Goal: Task Accomplishment & Management: Manage account settings

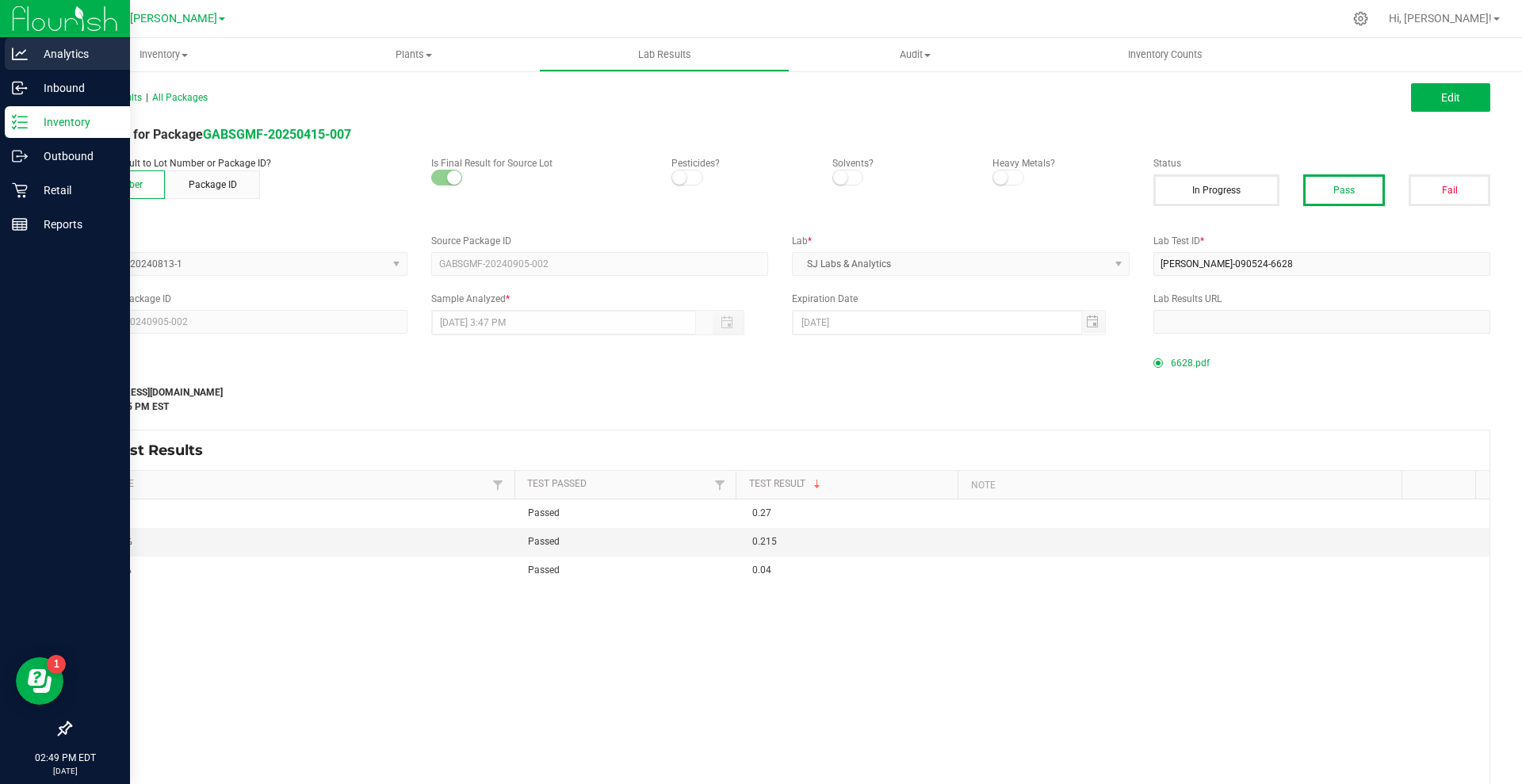
click at [54, 56] on p "Analytics" at bounding box center [75, 54] width 95 height 19
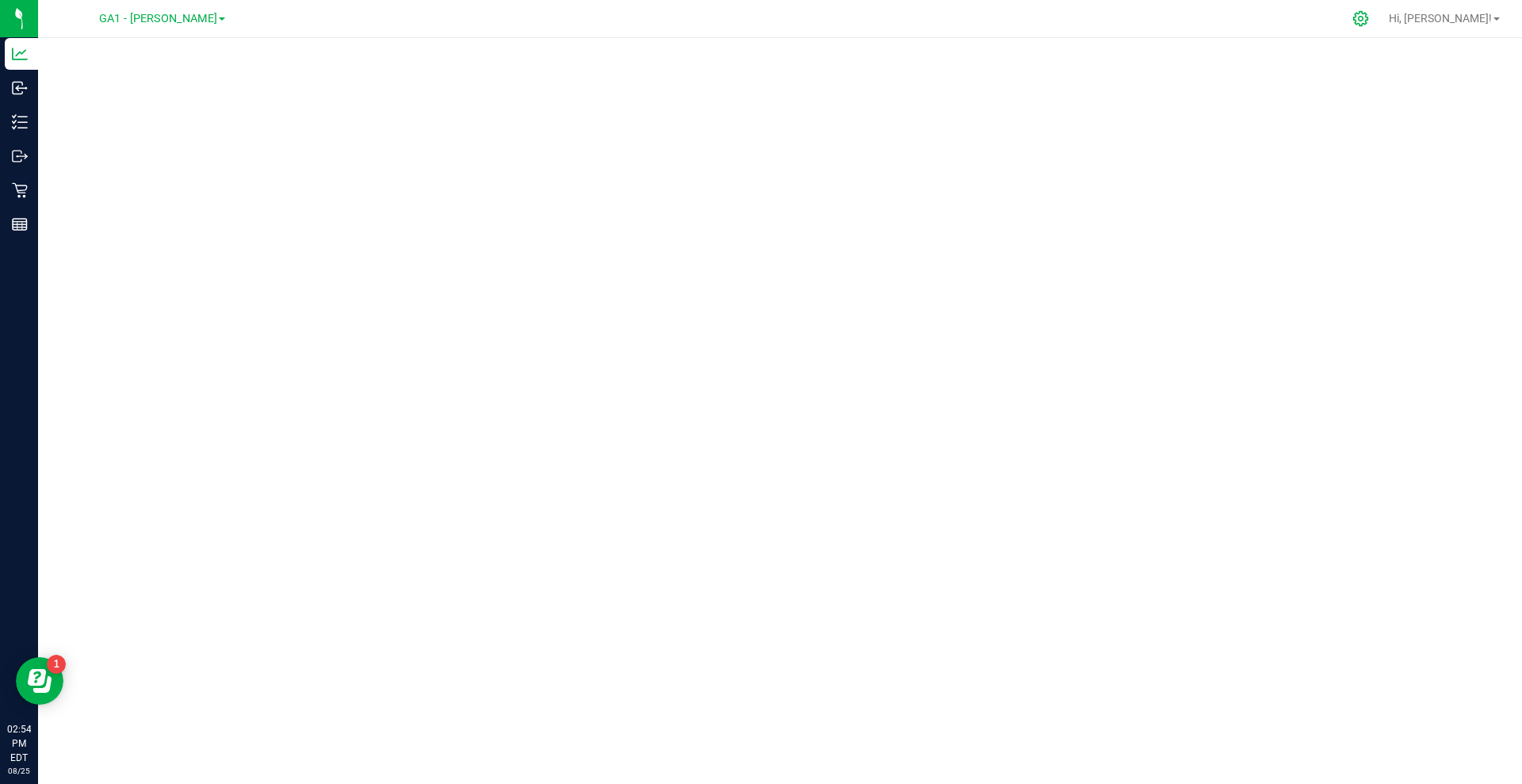
click at [1370, 22] on icon at bounding box center [1361, 19] width 17 height 17
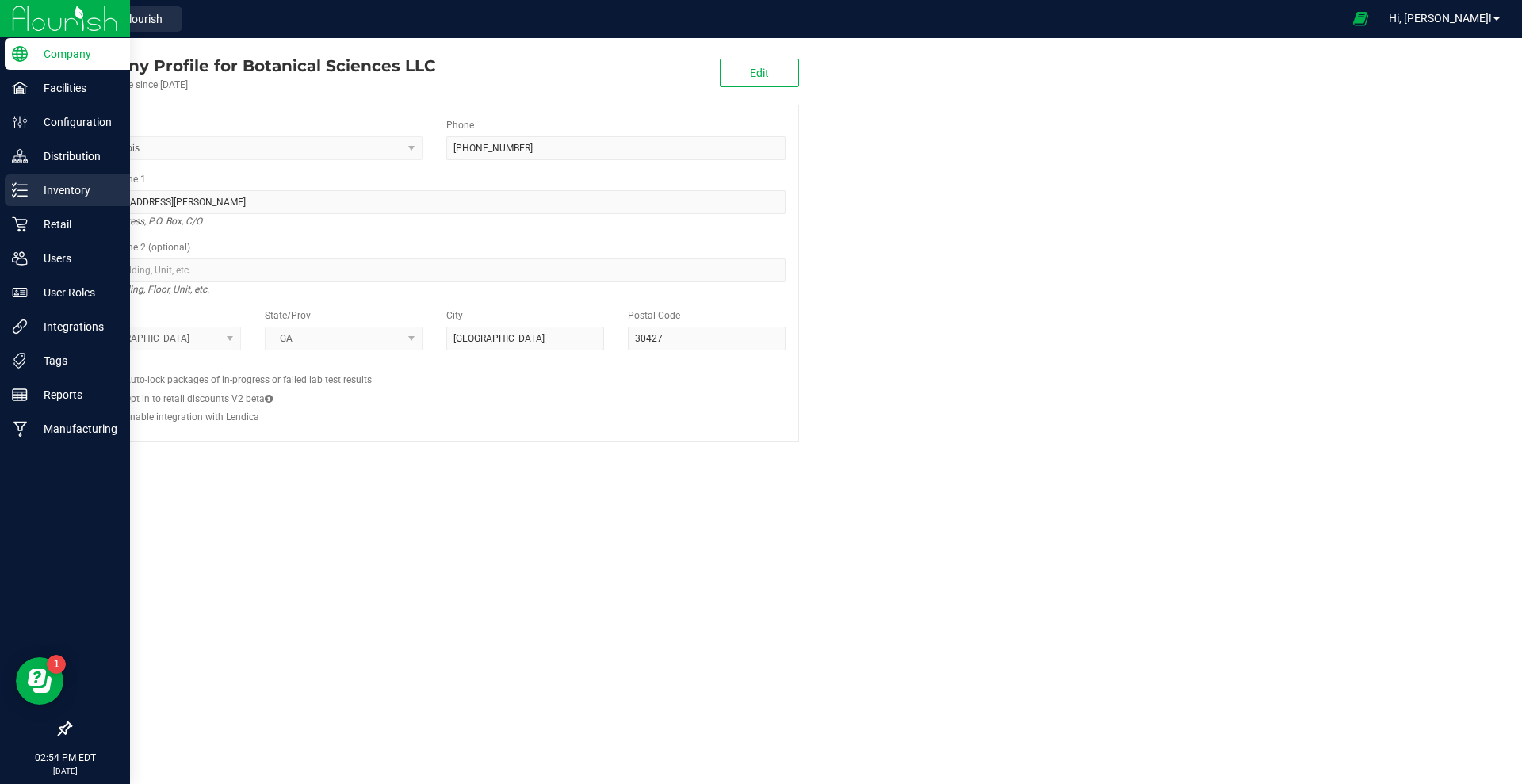
click at [56, 189] on p "Inventory" at bounding box center [75, 190] width 95 height 19
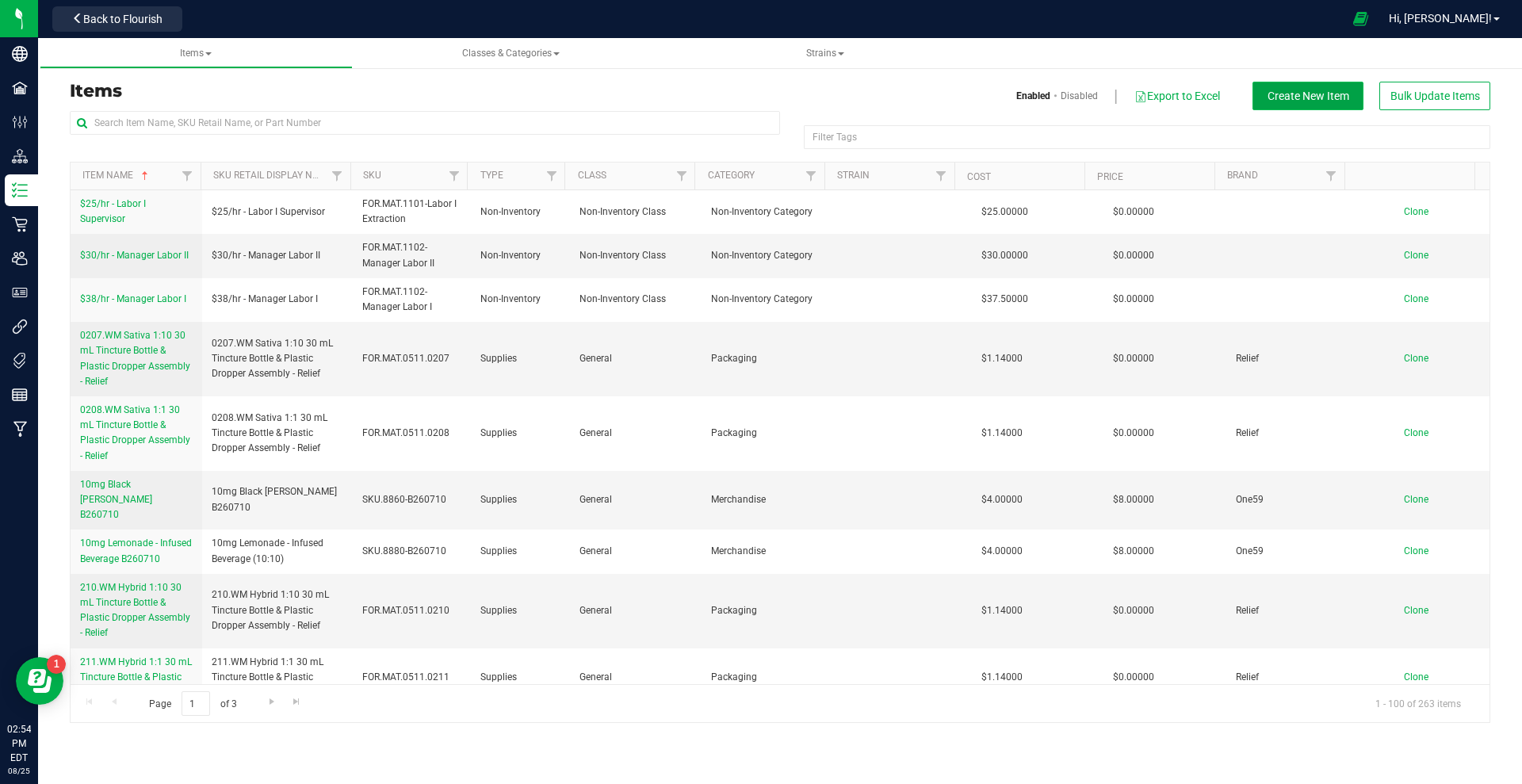
click at [1318, 105] on button "Create New Item" at bounding box center [1307, 96] width 111 height 28
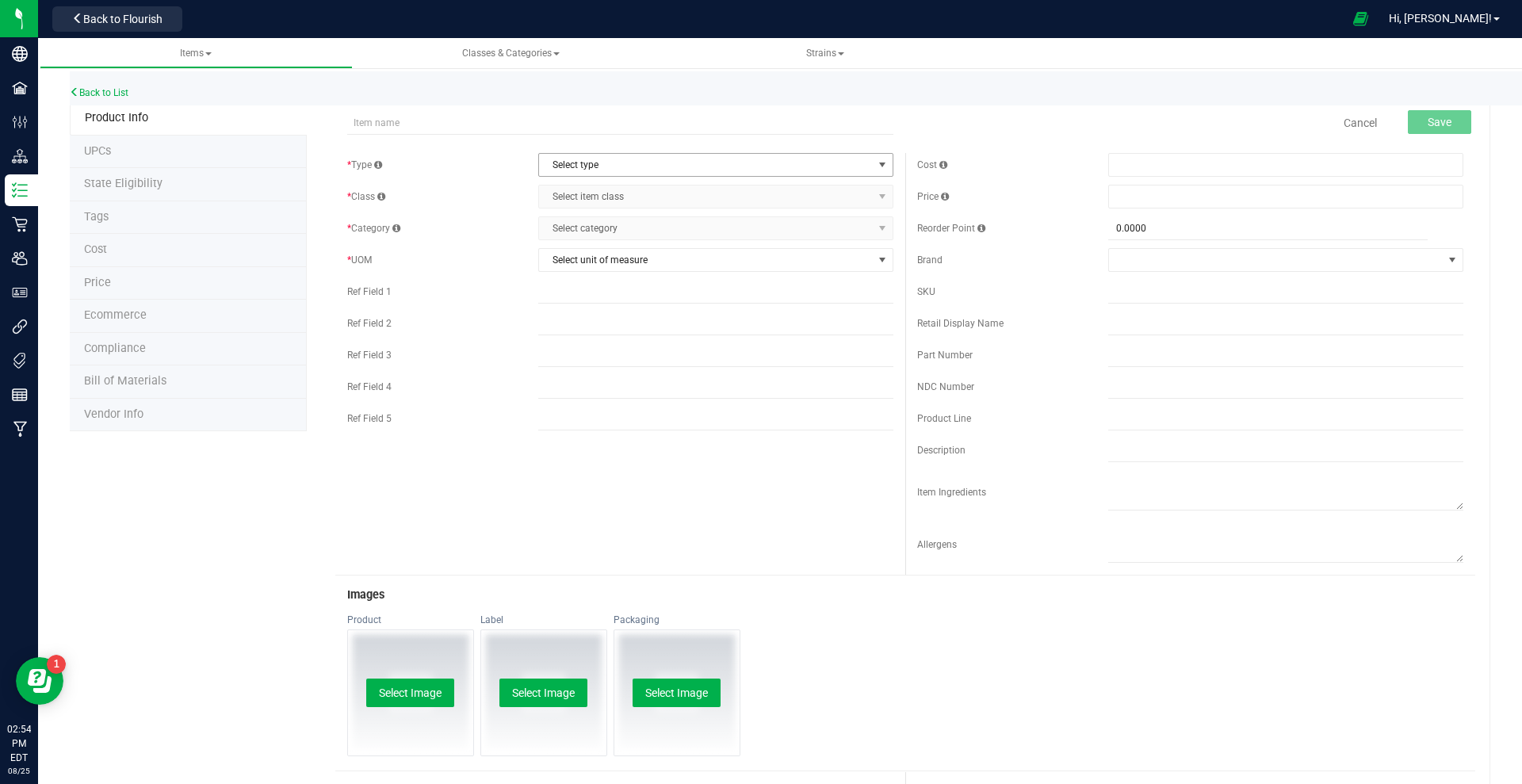
click at [710, 164] on span "Select type" at bounding box center [706, 164] width 333 height 22
click at [582, 192] on li "Cannabis" at bounding box center [708, 191] width 349 height 24
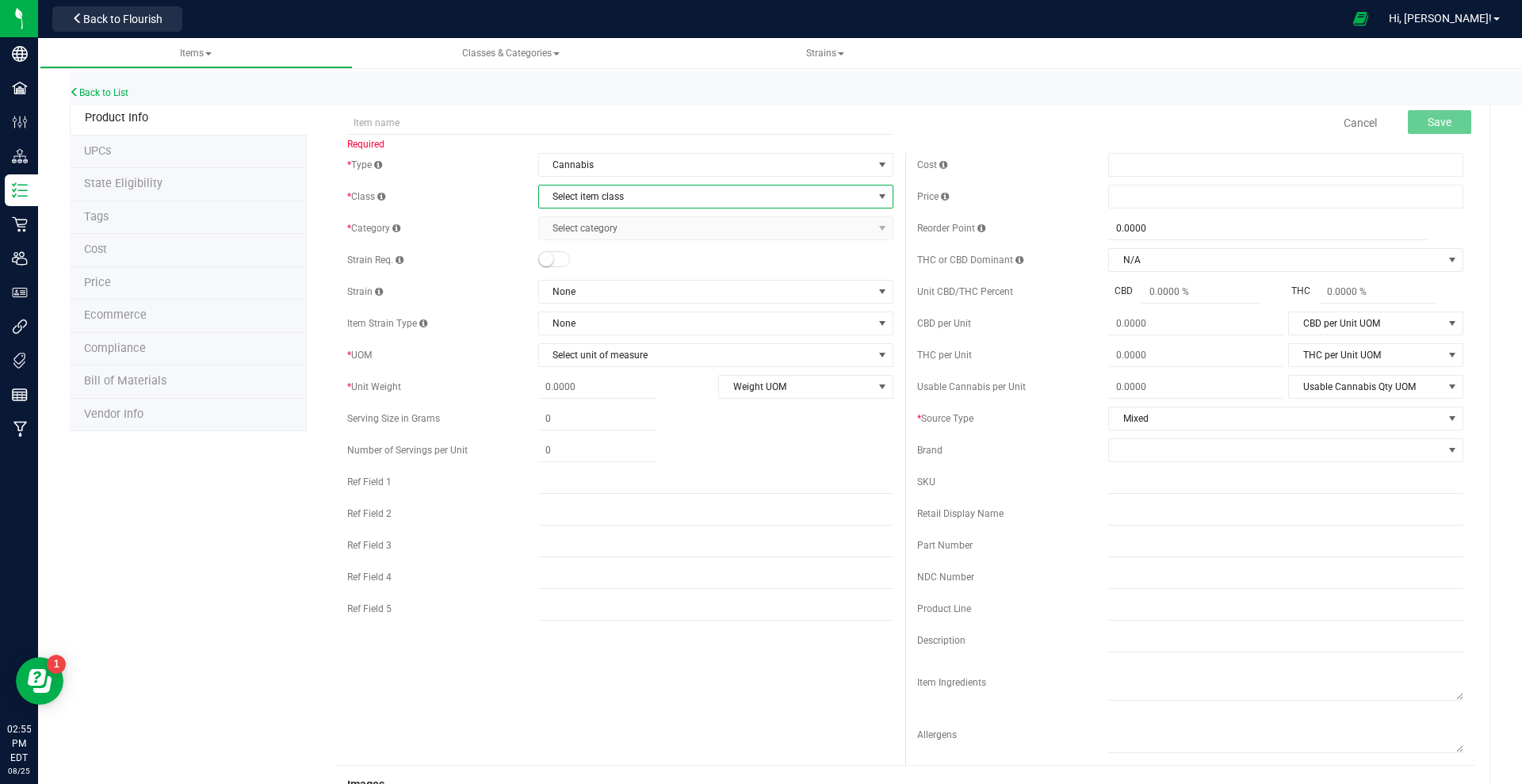
click at [582, 197] on span "Select item class" at bounding box center [706, 196] width 333 height 22
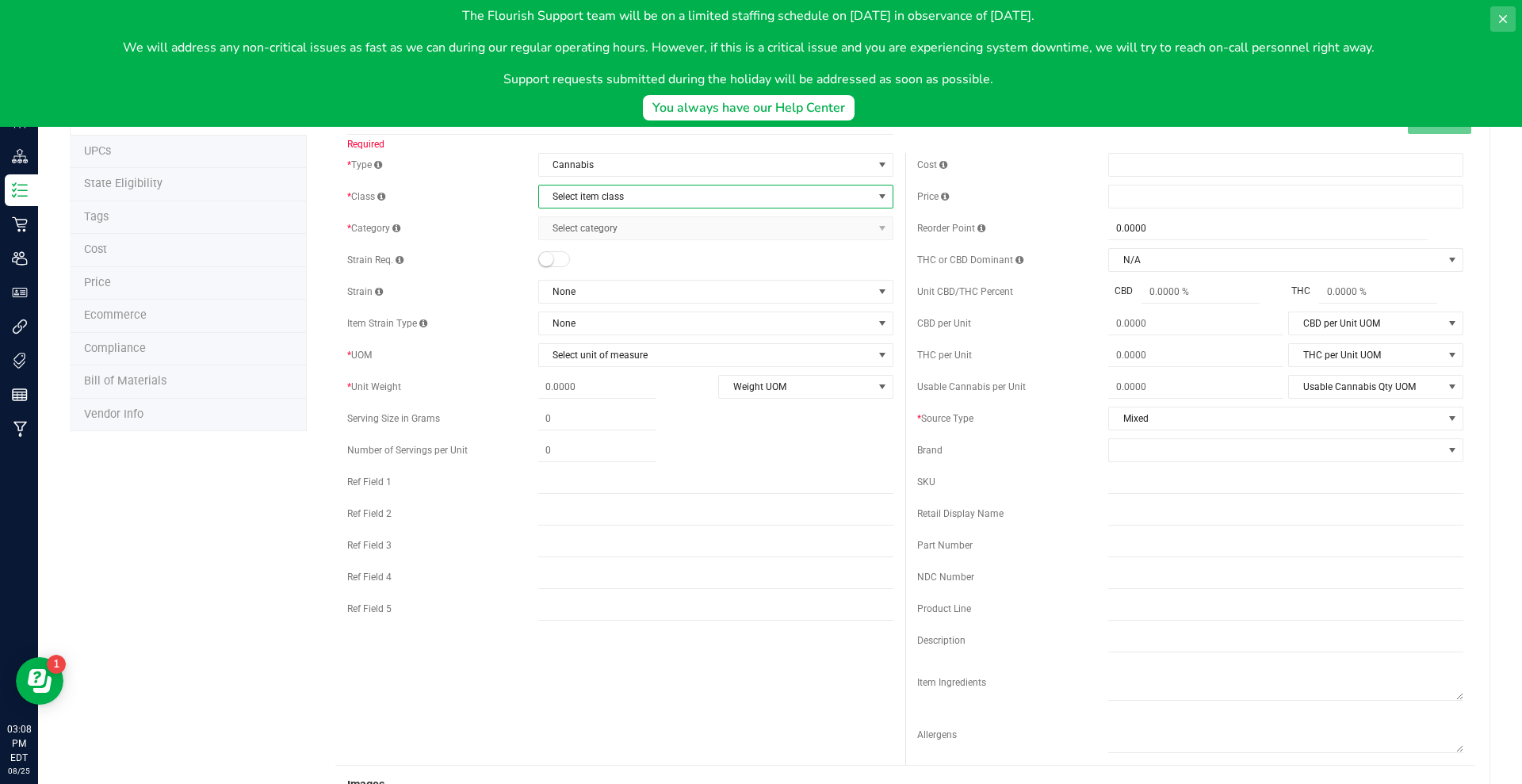
click at [1500, 14] on icon at bounding box center [1502, 18] width 12 height 12
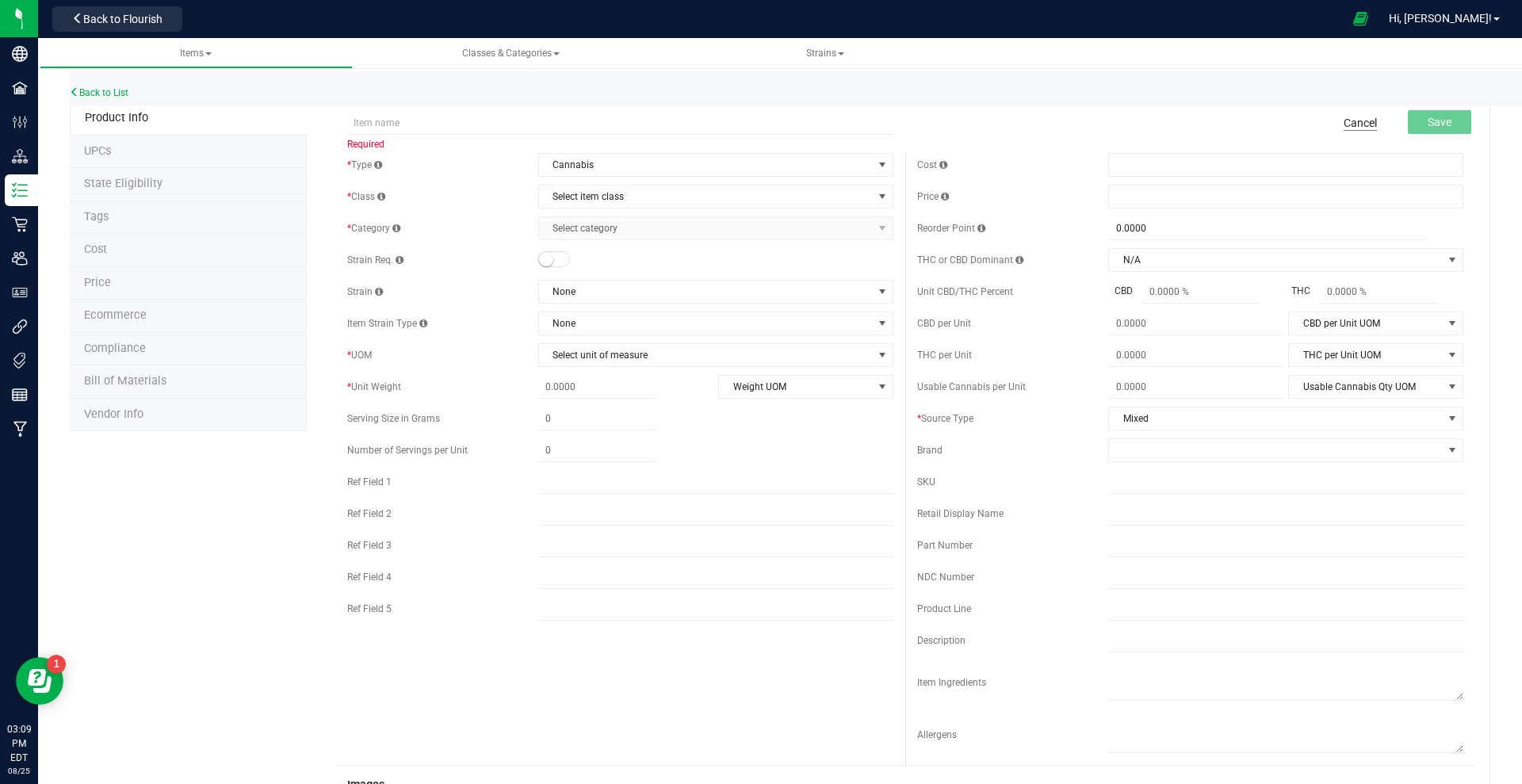
click at [1344, 119] on link "Cancel" at bounding box center [1360, 122] width 33 height 16
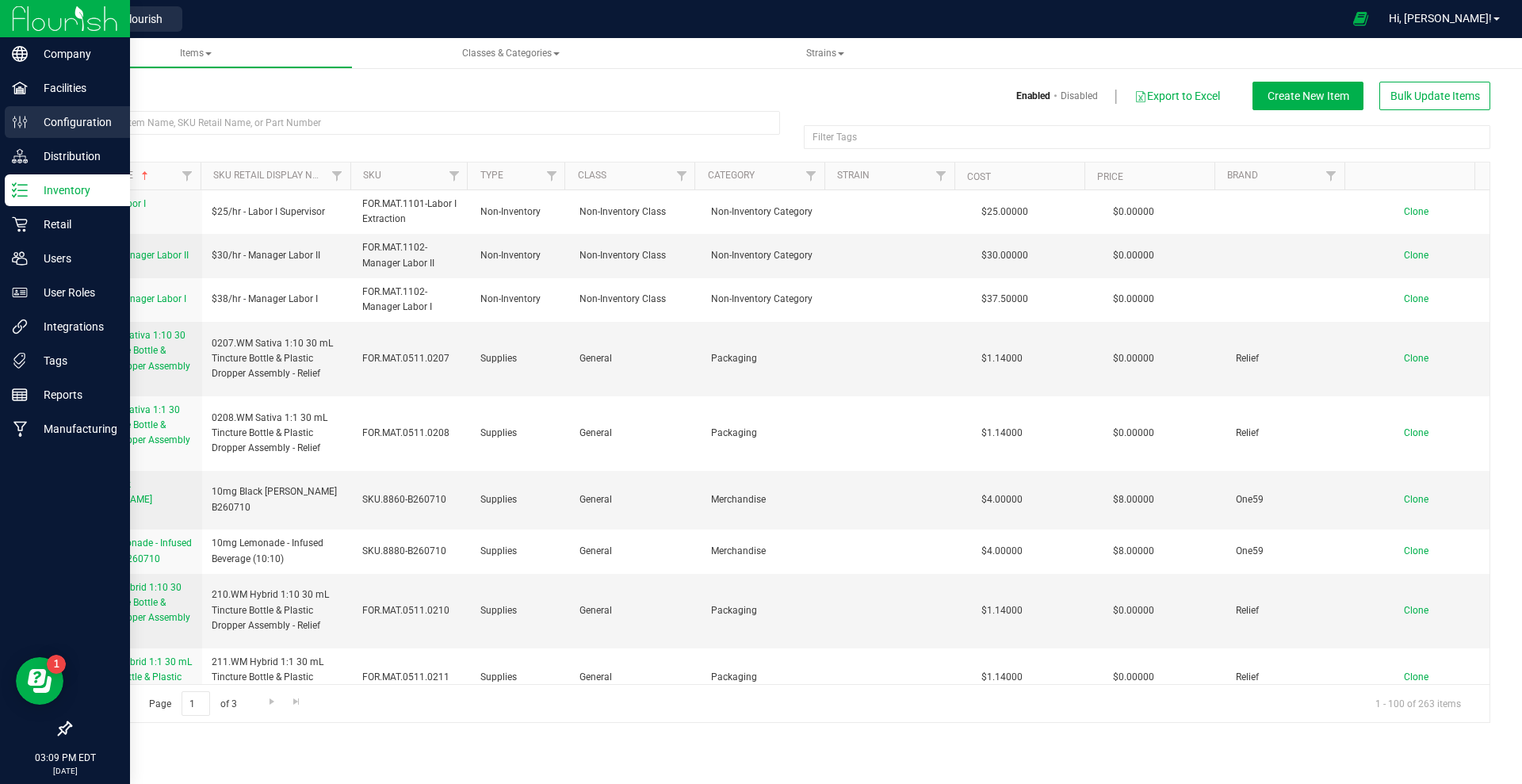
click at [66, 115] on p "Configuration" at bounding box center [75, 122] width 95 height 19
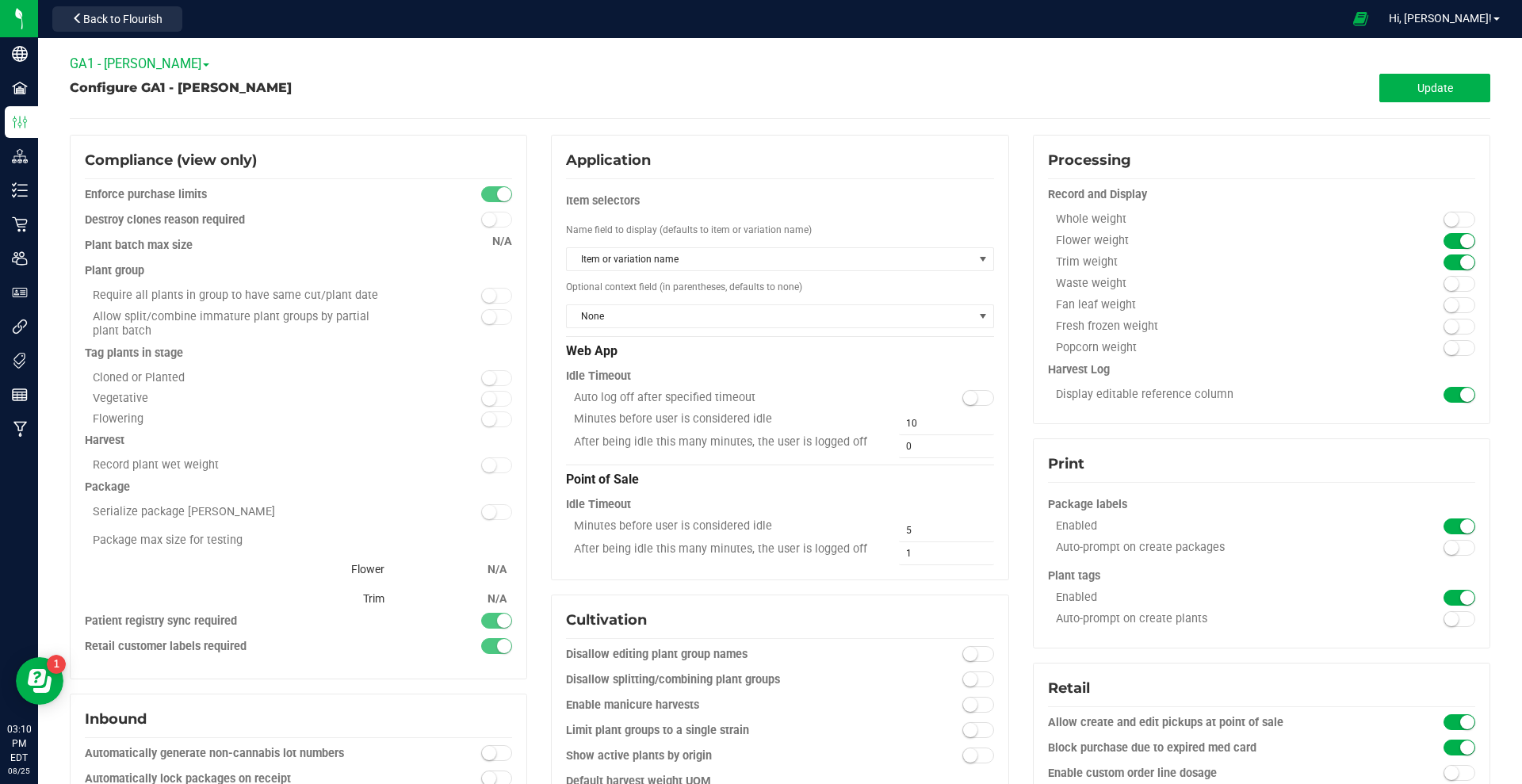
click at [163, 65] on span "GA1 - [PERSON_NAME]" at bounding box center [139, 63] width 139 height 15
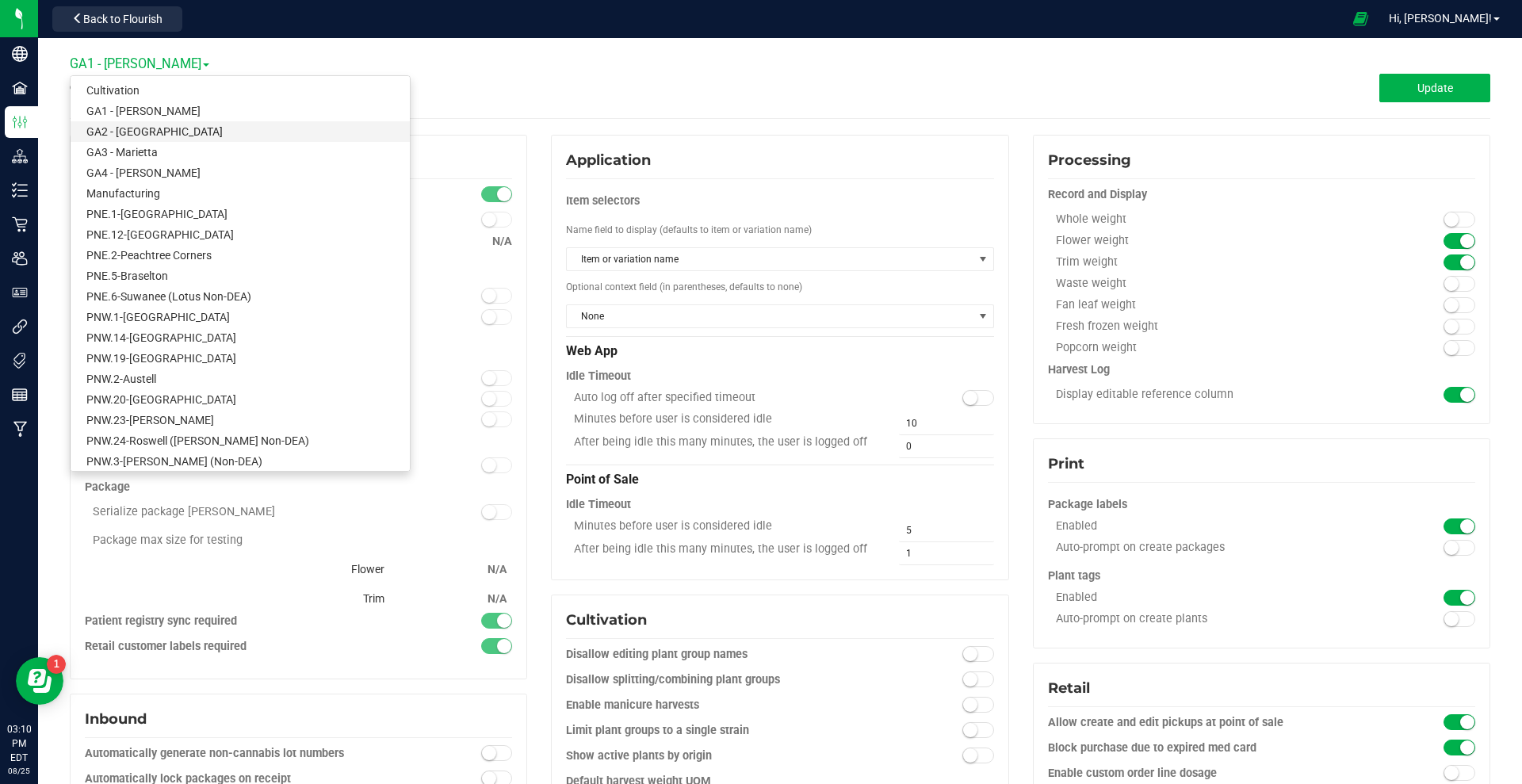
click at [142, 130] on link "GA2 - [GEOGRAPHIC_DATA]" at bounding box center [240, 132] width 339 height 21
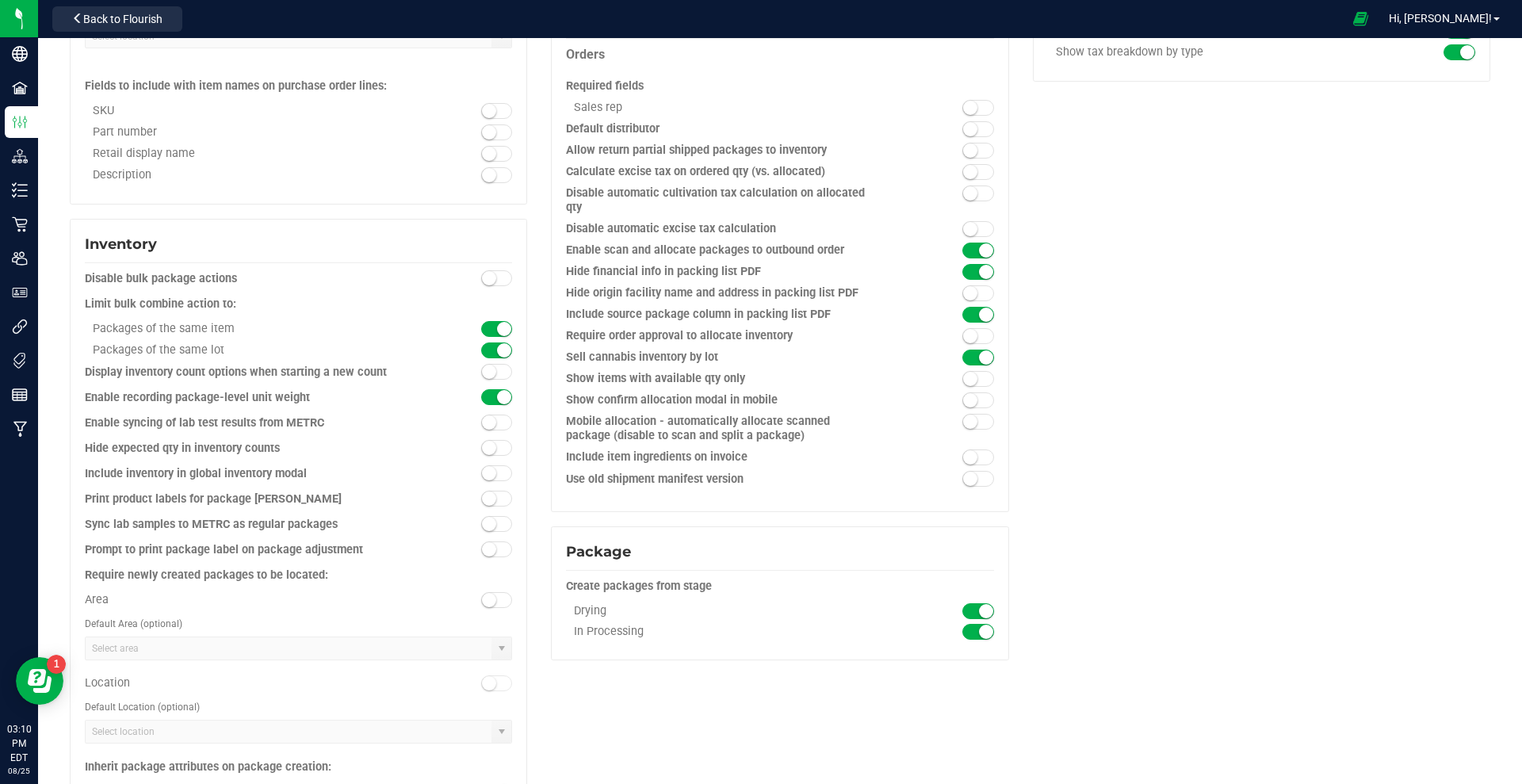
scroll to position [1118, 0]
